Goal: Task Accomplishment & Management: Use online tool/utility

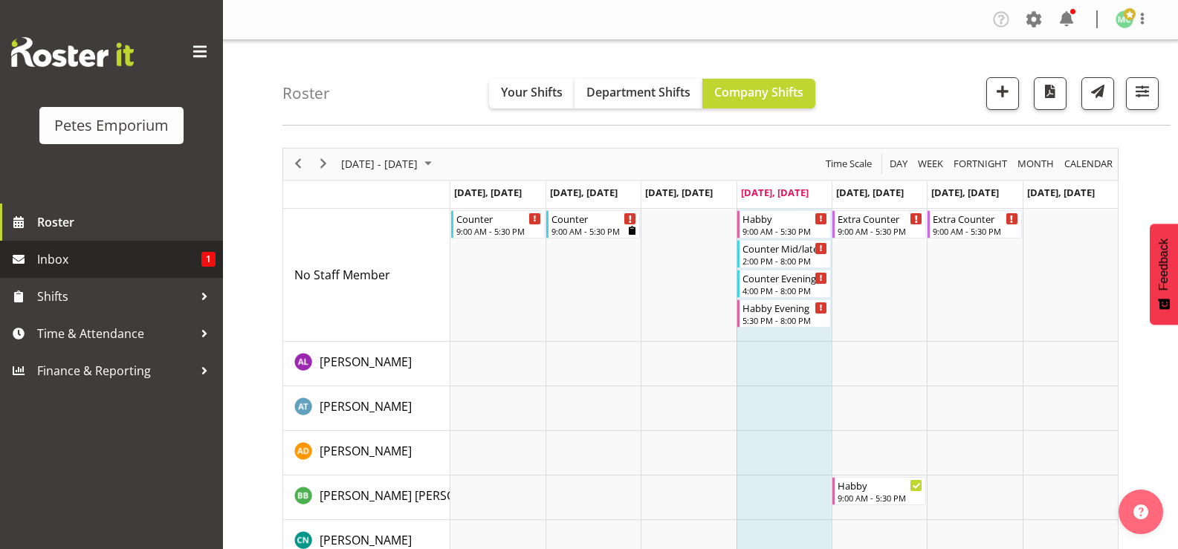
click at [77, 261] on span "Inbox" at bounding box center [119, 259] width 164 height 22
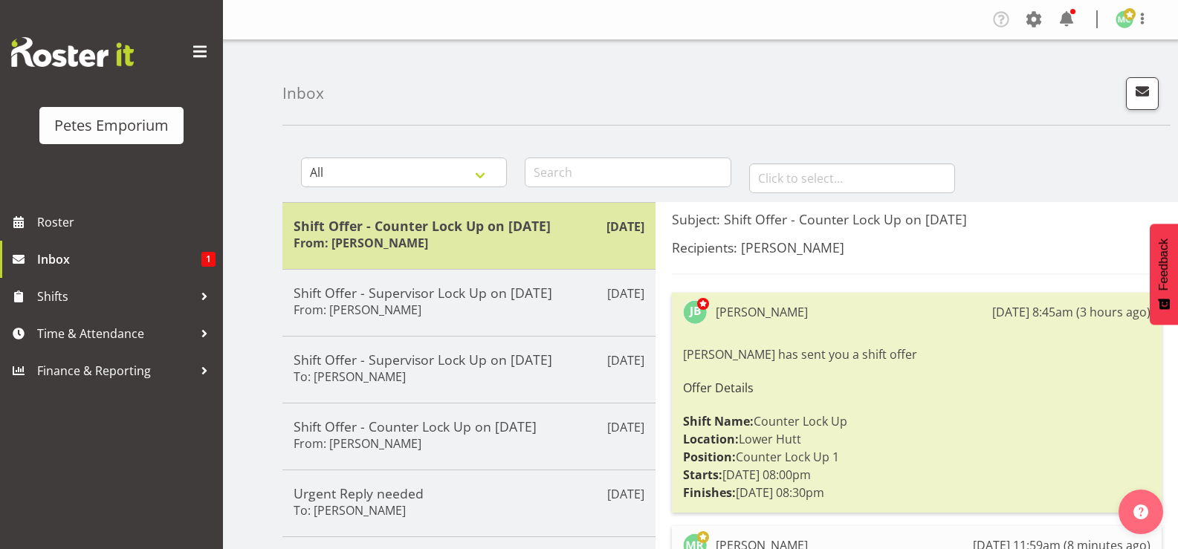
click at [372, 231] on h5 "Shift Offer - Counter Lock Up on [DATE]" at bounding box center [468, 226] width 351 height 16
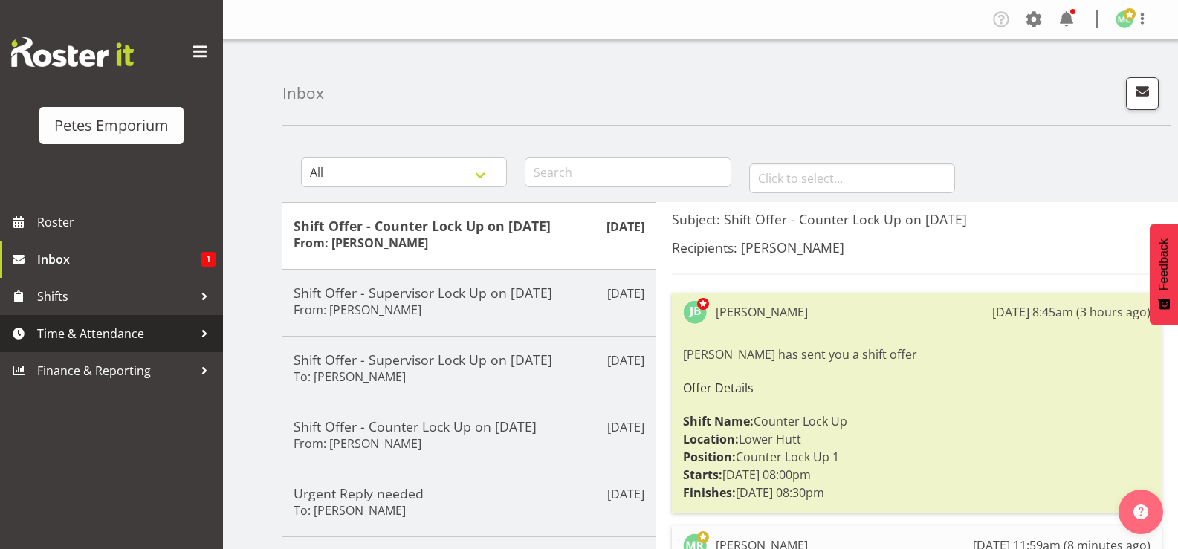
click at [173, 325] on span "Time & Attendance" at bounding box center [115, 333] width 156 height 22
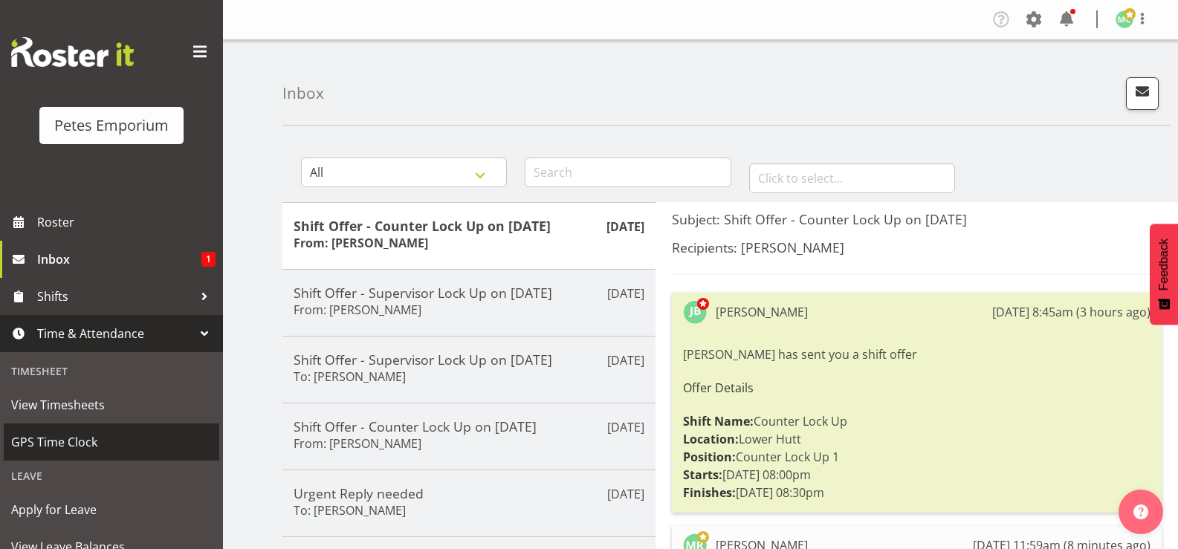
click at [140, 448] on span "GPS Time Clock" at bounding box center [111, 442] width 201 height 22
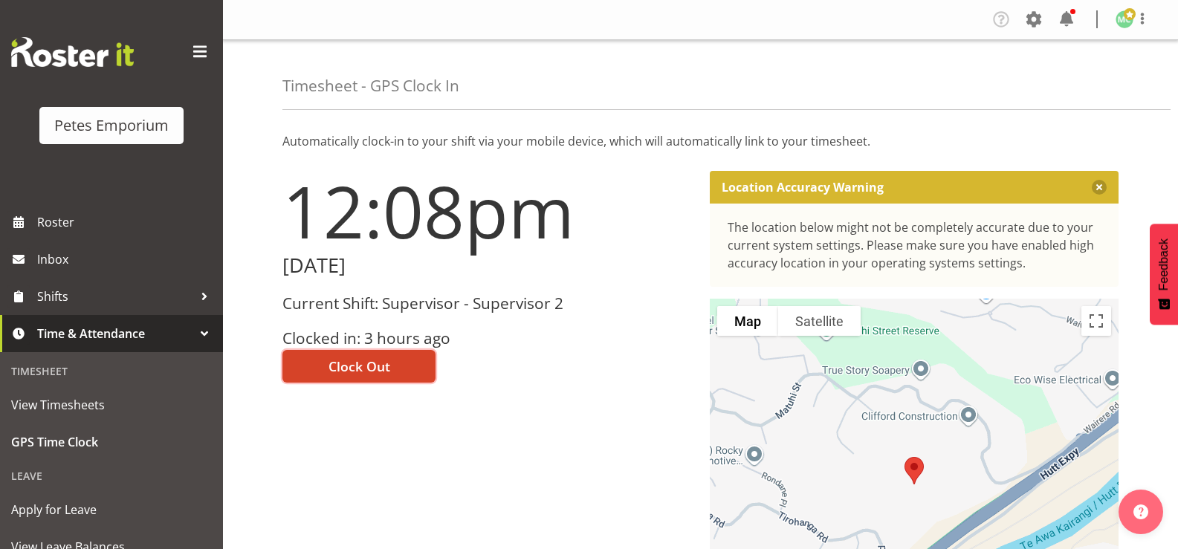
click at [397, 366] on button "Clock Out" at bounding box center [358, 366] width 153 height 33
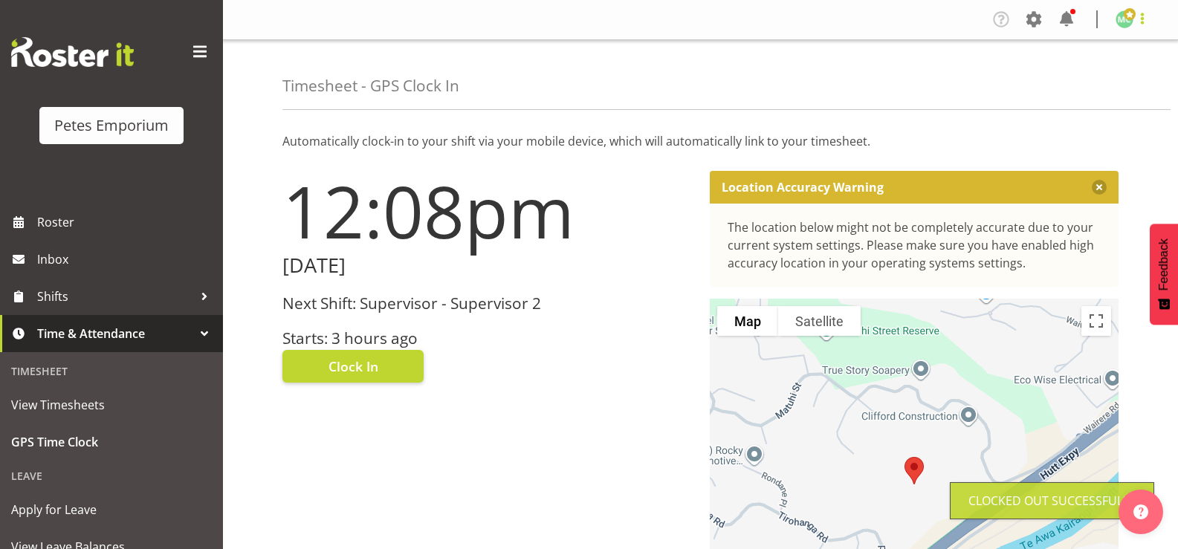
click at [1143, 23] on span at bounding box center [1142, 19] width 18 height 18
click at [1120, 77] on link "Log Out" at bounding box center [1079, 78] width 143 height 27
